Goal: Task Accomplishment & Management: Use online tool/utility

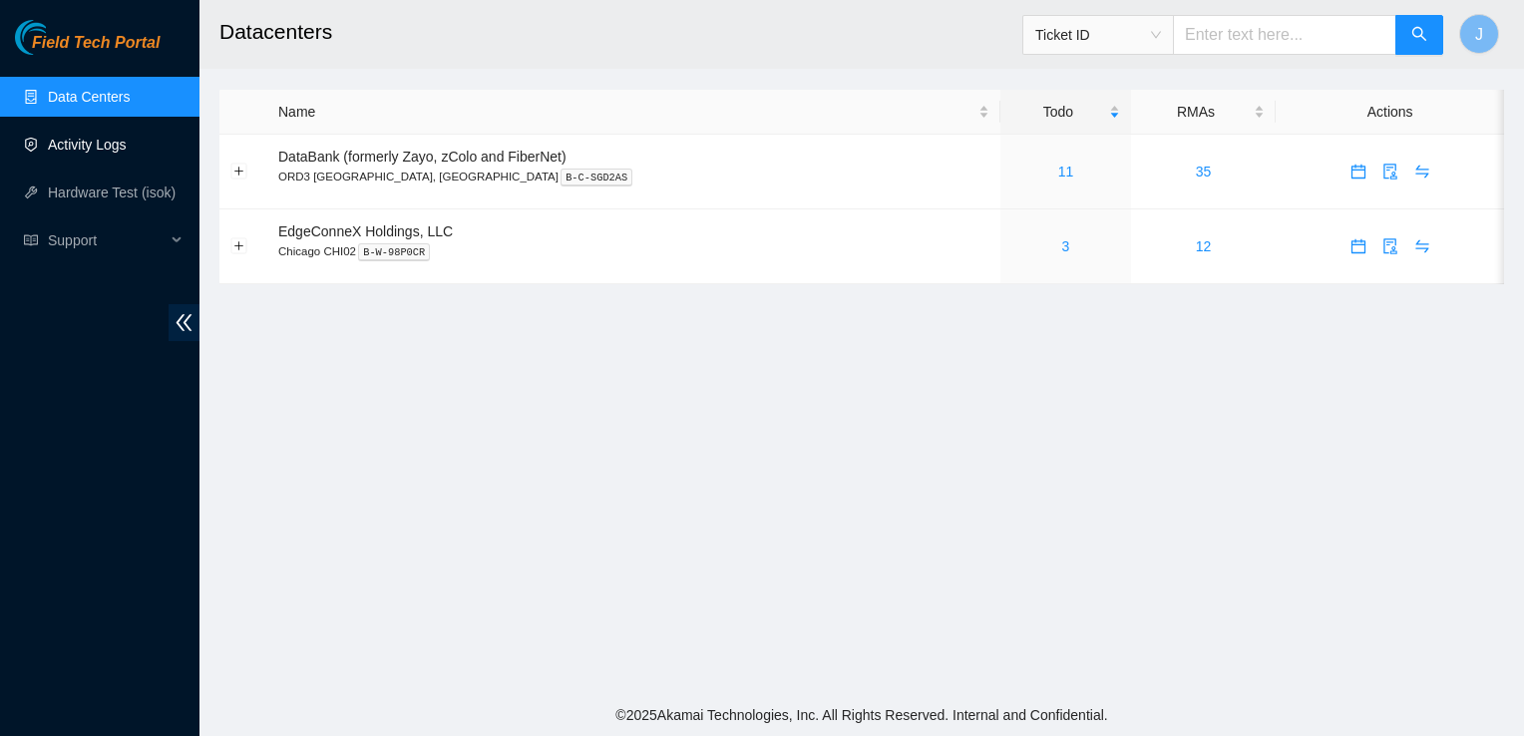
click at [75, 150] on link "Activity Logs" at bounding box center [87, 145] width 79 height 16
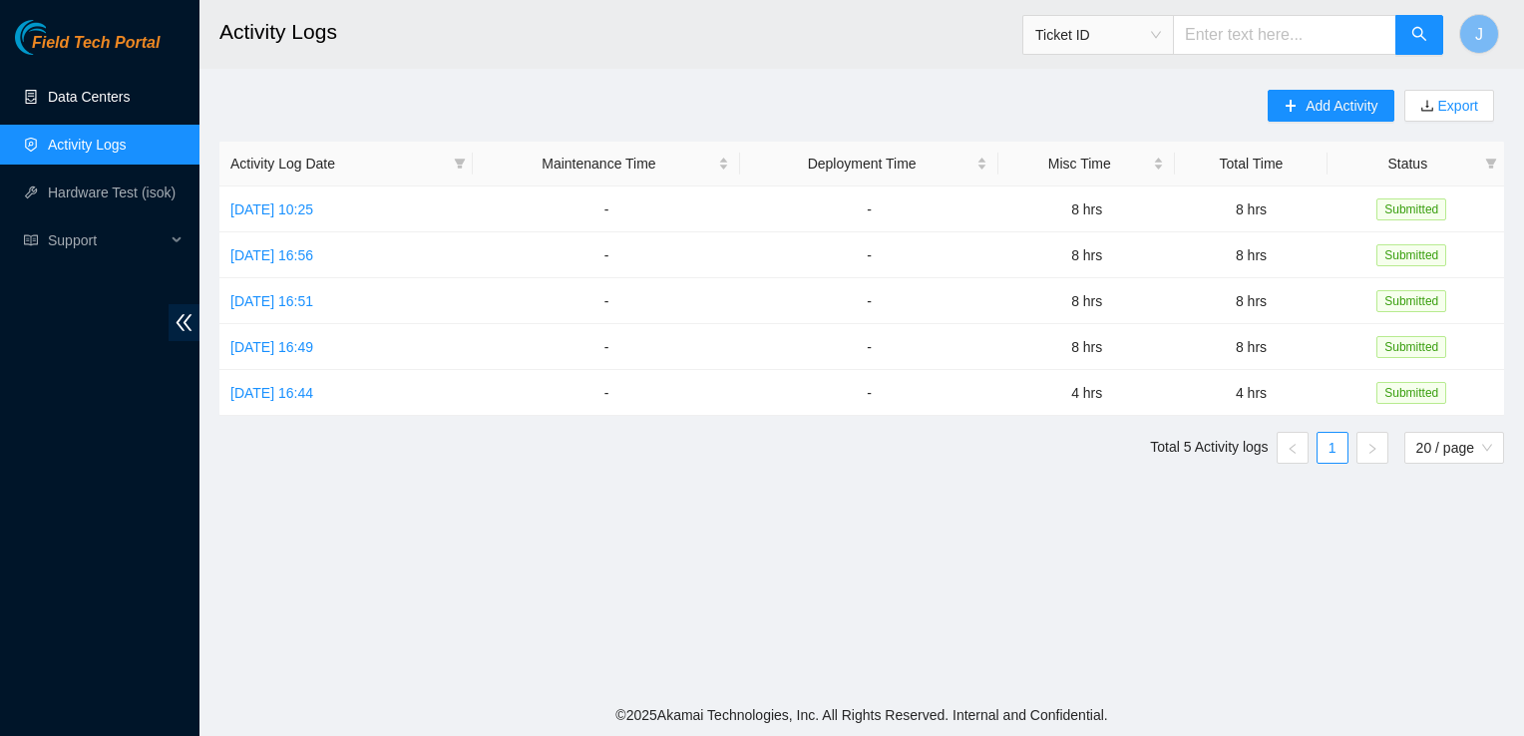
click at [104, 100] on link "Data Centers" at bounding box center [89, 97] width 82 height 16
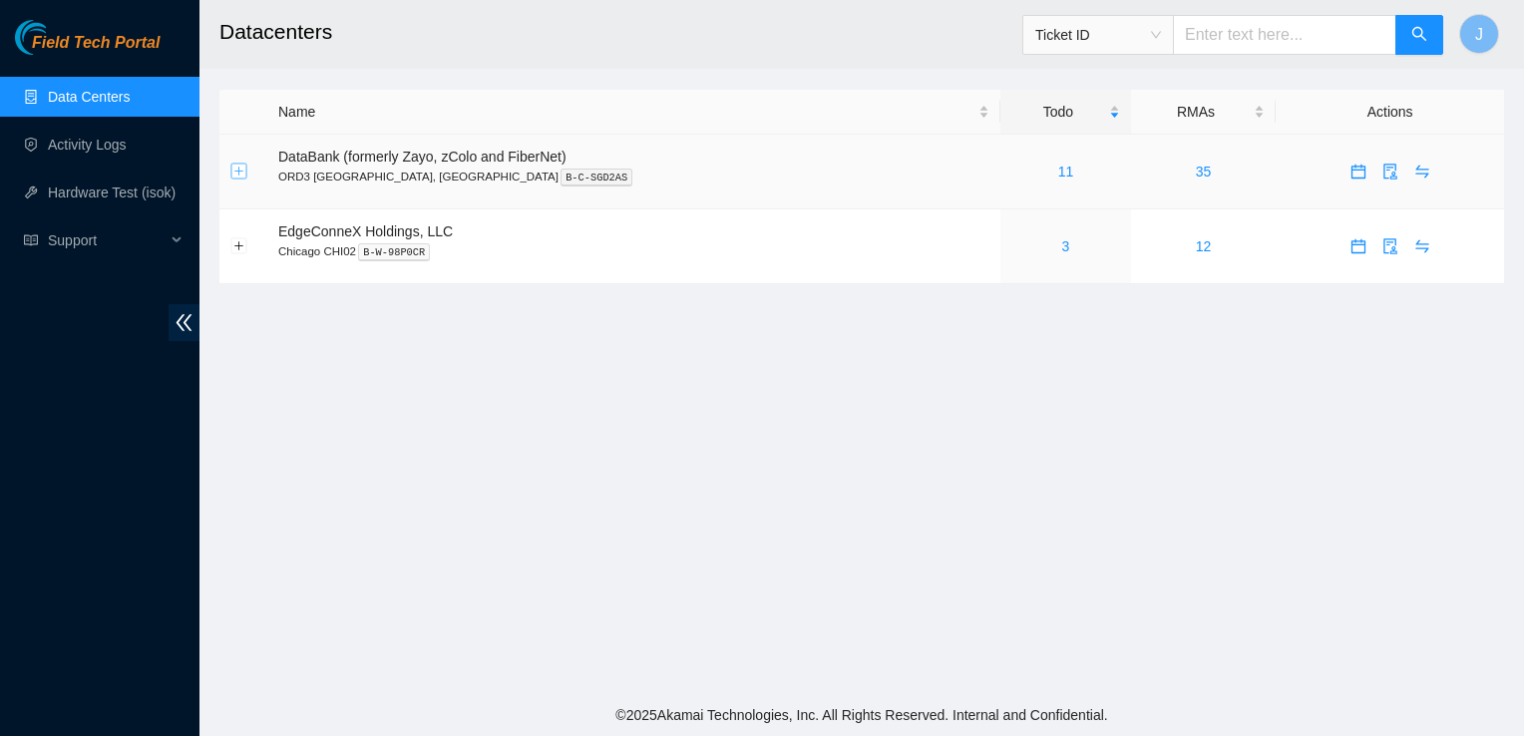
click at [240, 177] on button "Expand row" at bounding box center [239, 172] width 16 height 16
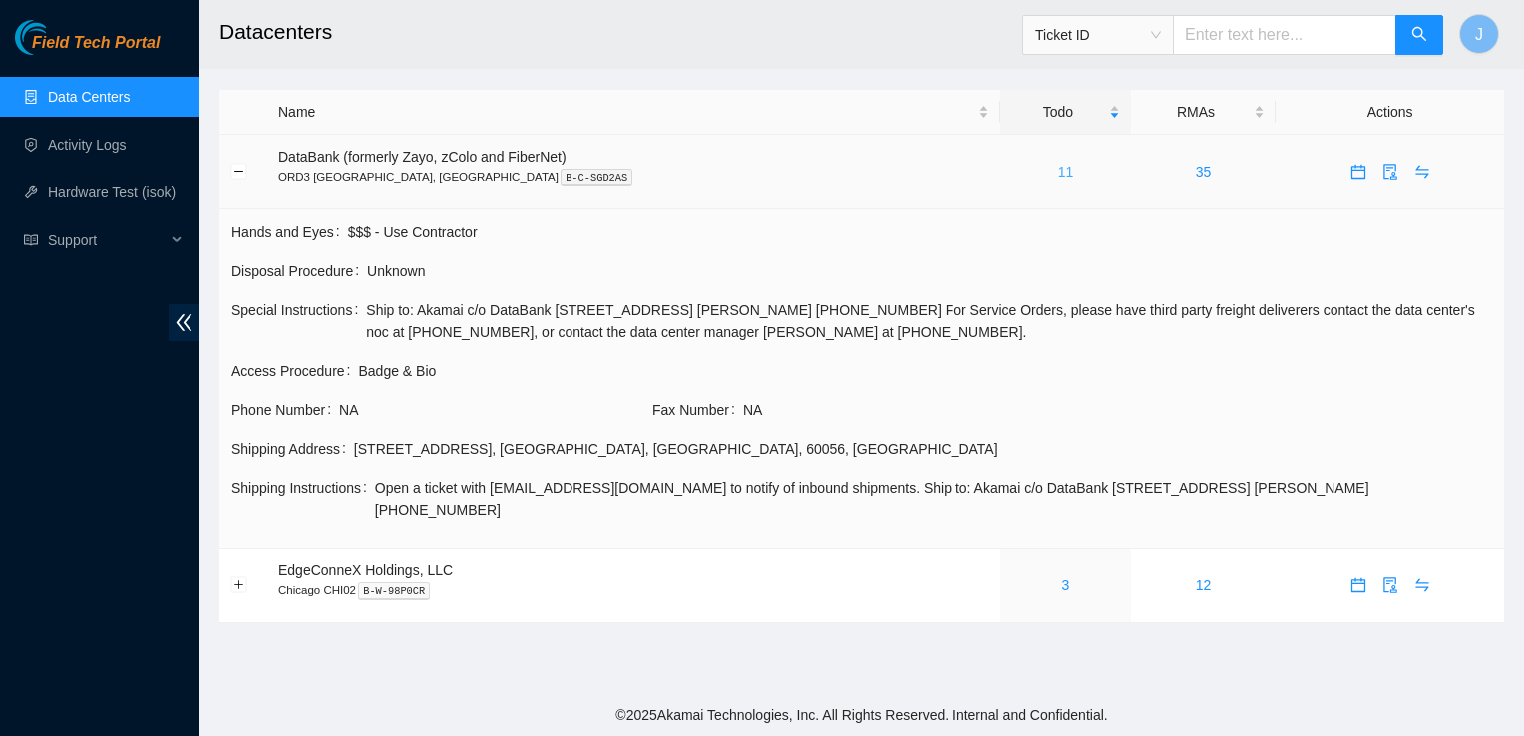
click at [1058, 170] on link "11" at bounding box center [1066, 172] width 16 height 16
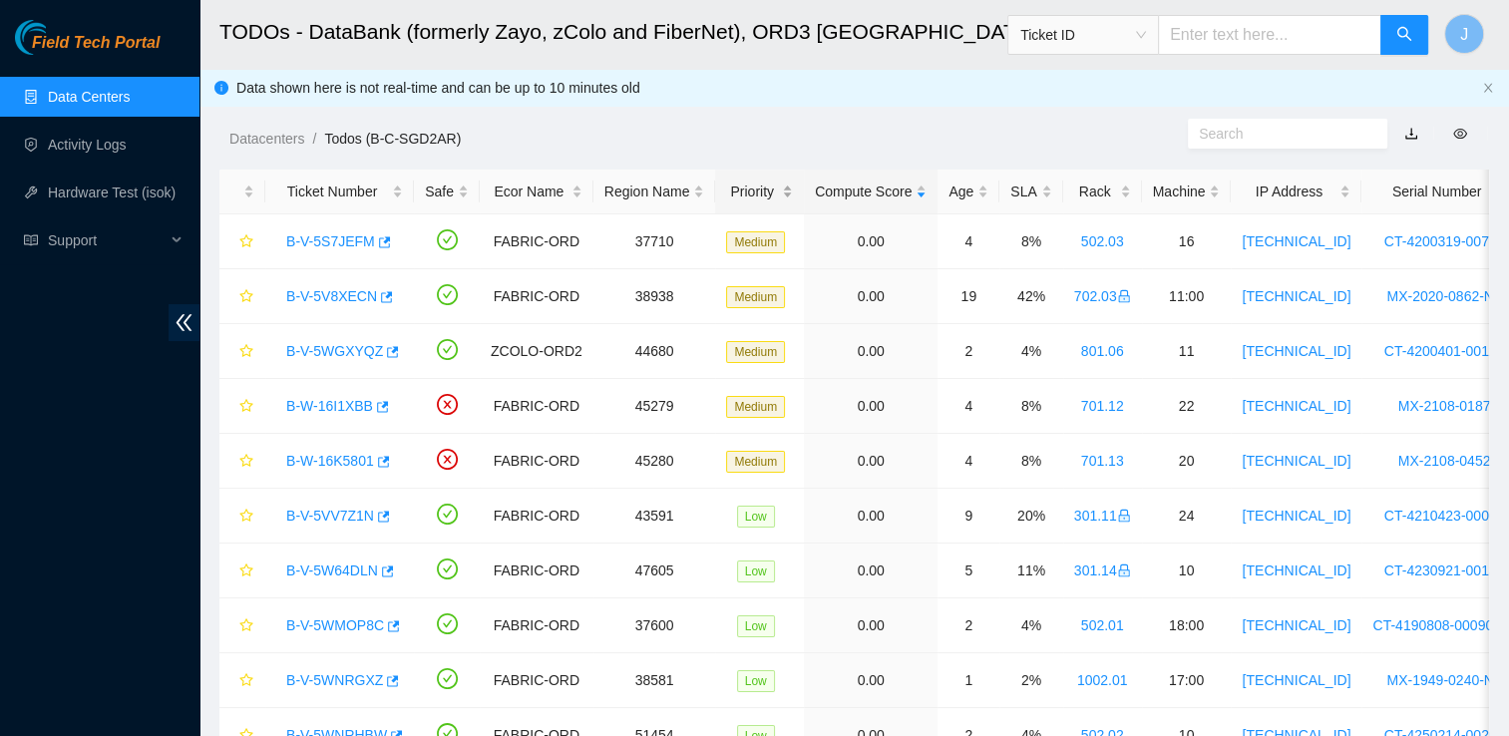
click at [774, 186] on div "Priority" at bounding box center [759, 192] width 67 height 22
click at [749, 190] on div "Priority" at bounding box center [759, 192] width 67 height 22
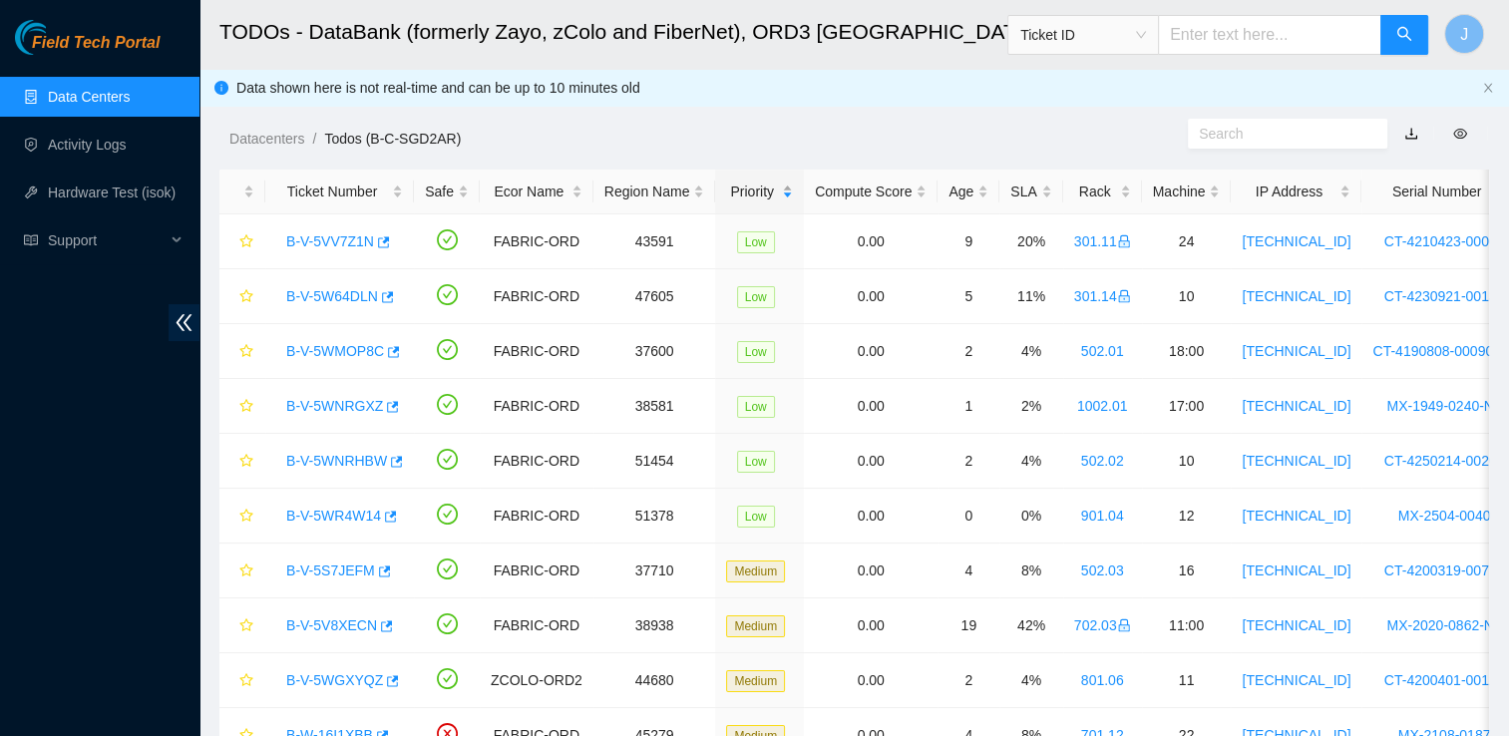
click at [749, 190] on div "Priority" at bounding box center [759, 192] width 67 height 22
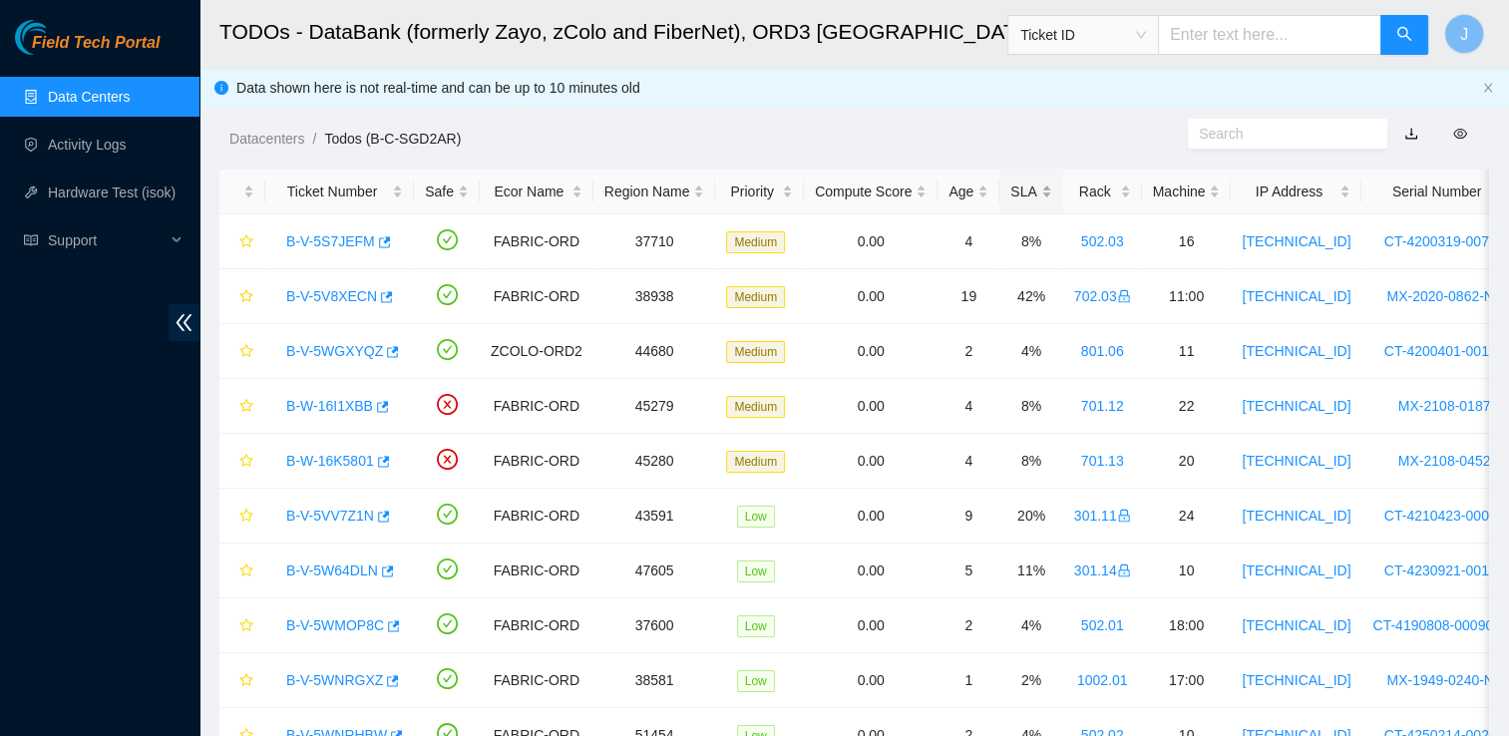
click at [1018, 200] on div "SLA" at bounding box center [1030, 192] width 41 height 22
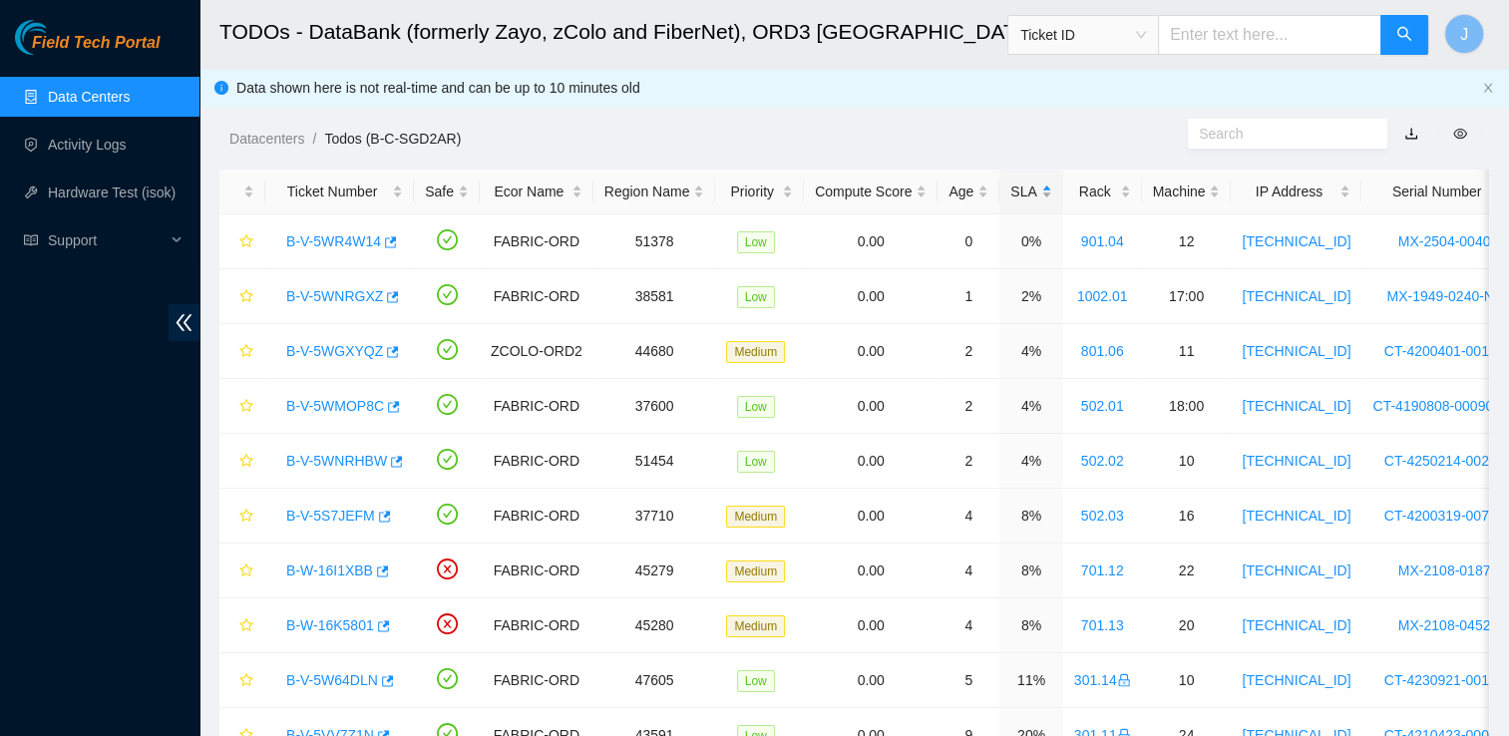
click at [1018, 200] on div "SLA" at bounding box center [1030, 192] width 41 height 22
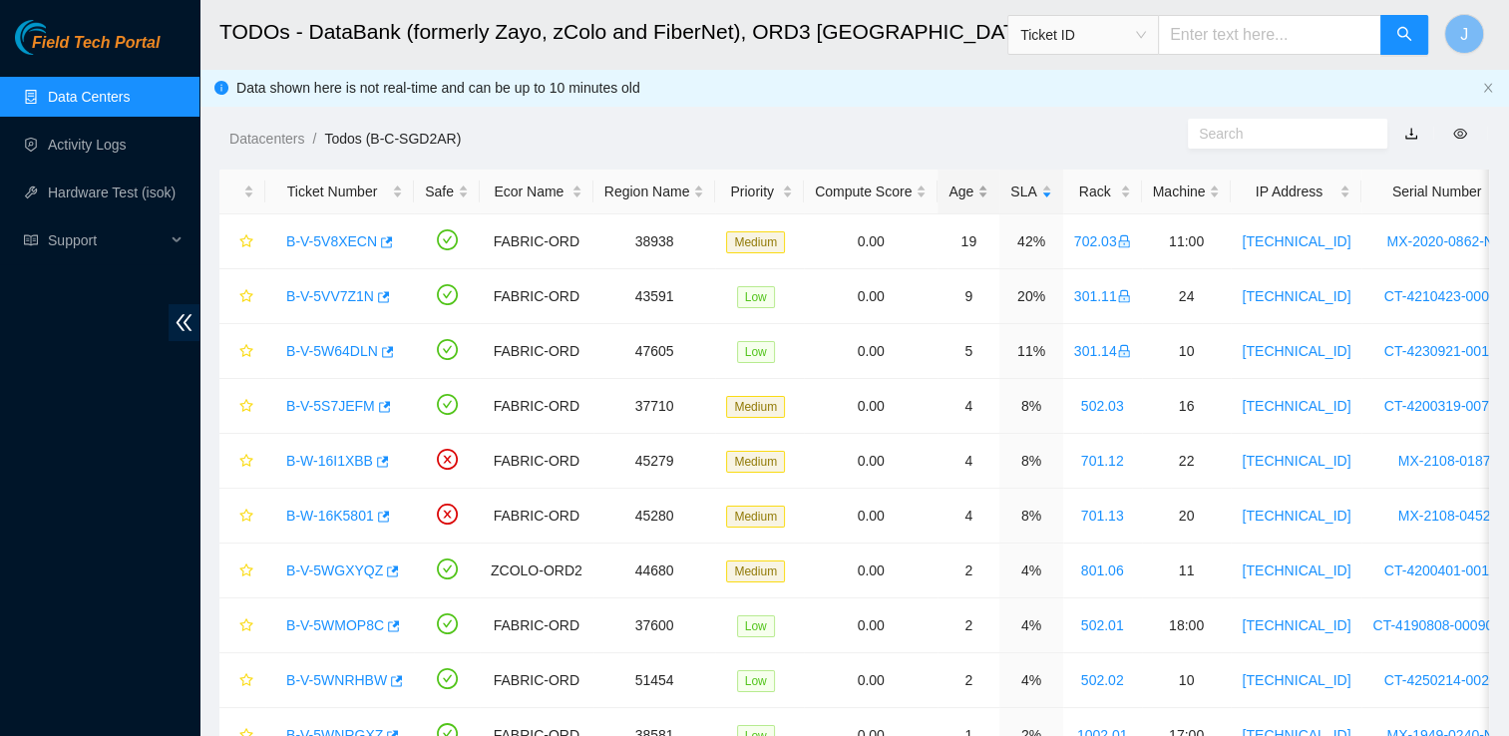
click at [964, 185] on div "Age" at bounding box center [969, 192] width 40 height 22
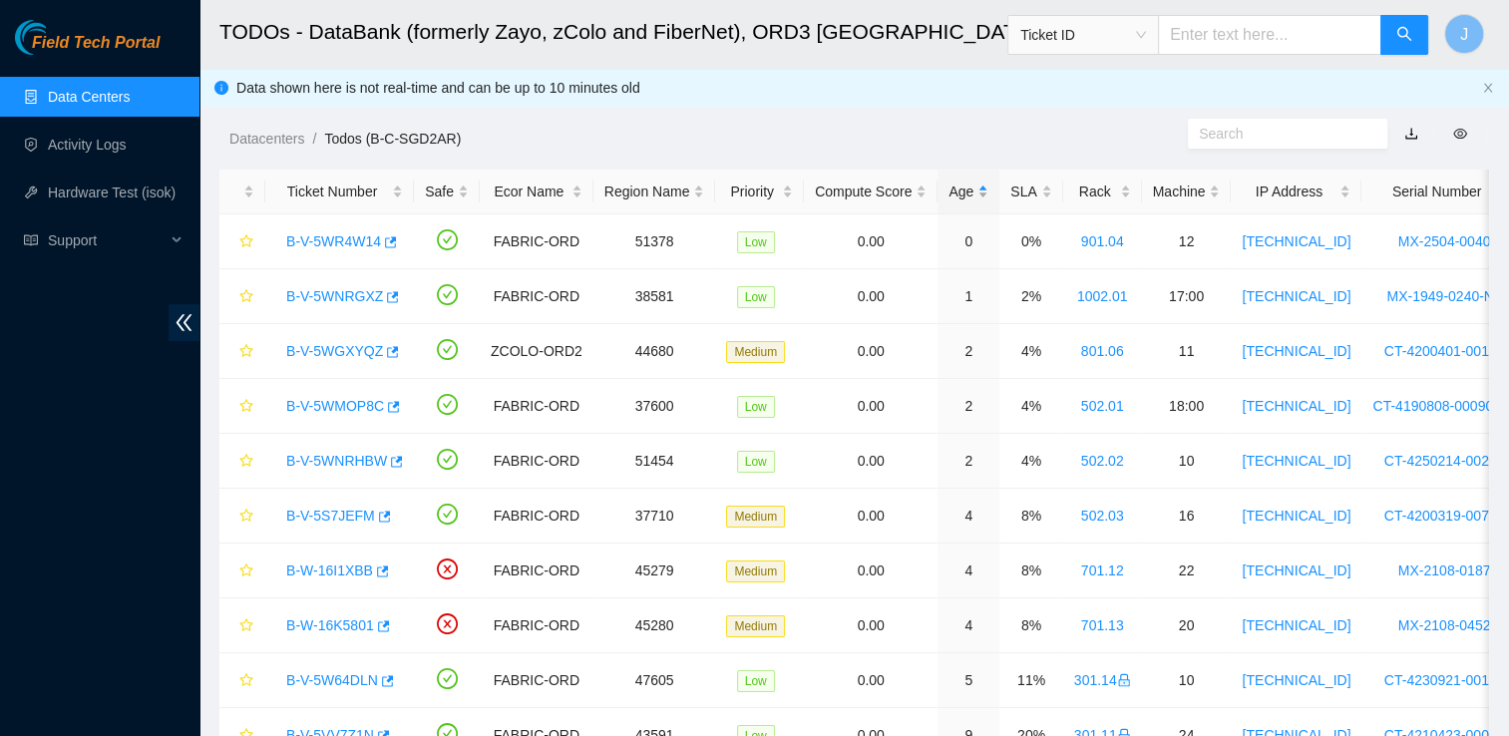
click at [964, 185] on div "Age" at bounding box center [969, 192] width 40 height 22
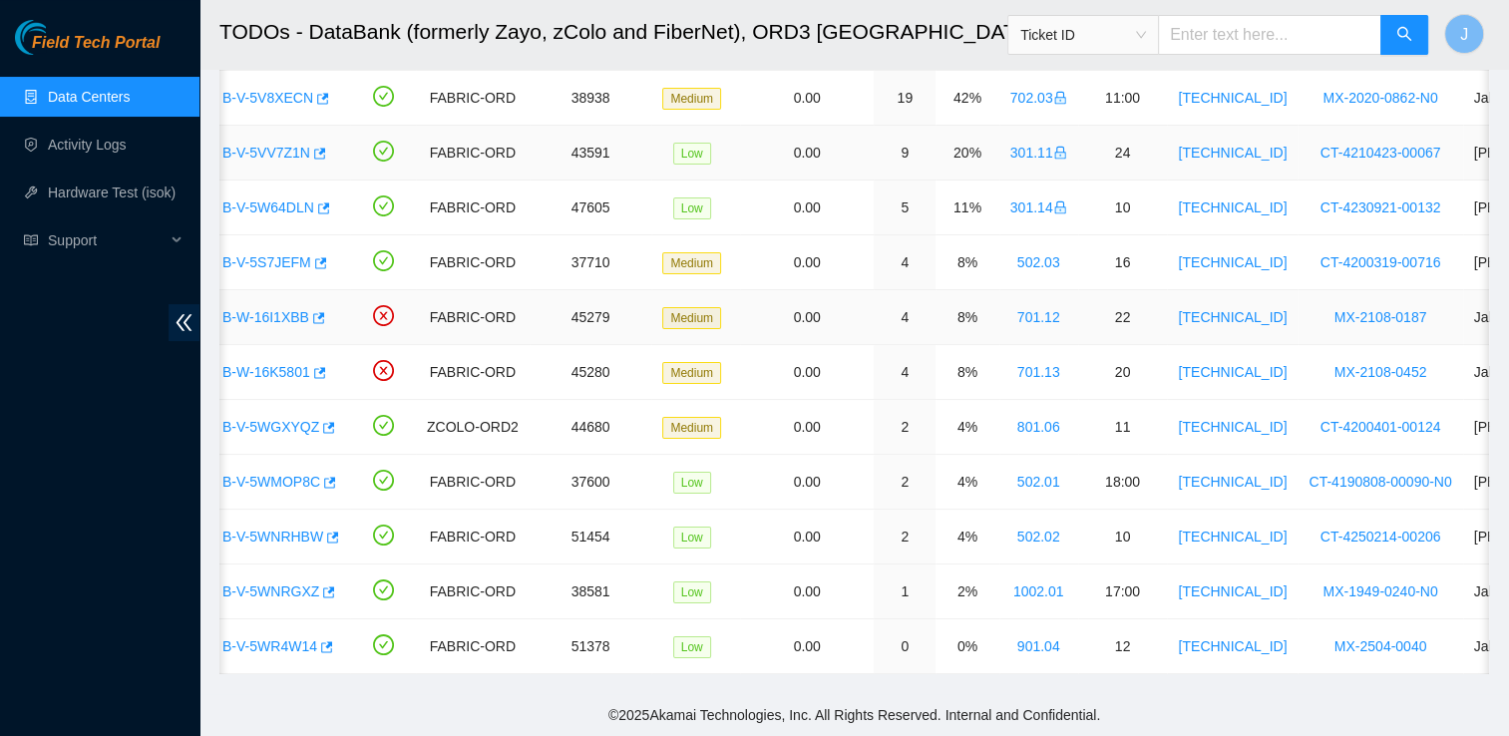
scroll to position [0, 64]
